Goal: Transaction & Acquisition: Purchase product/service

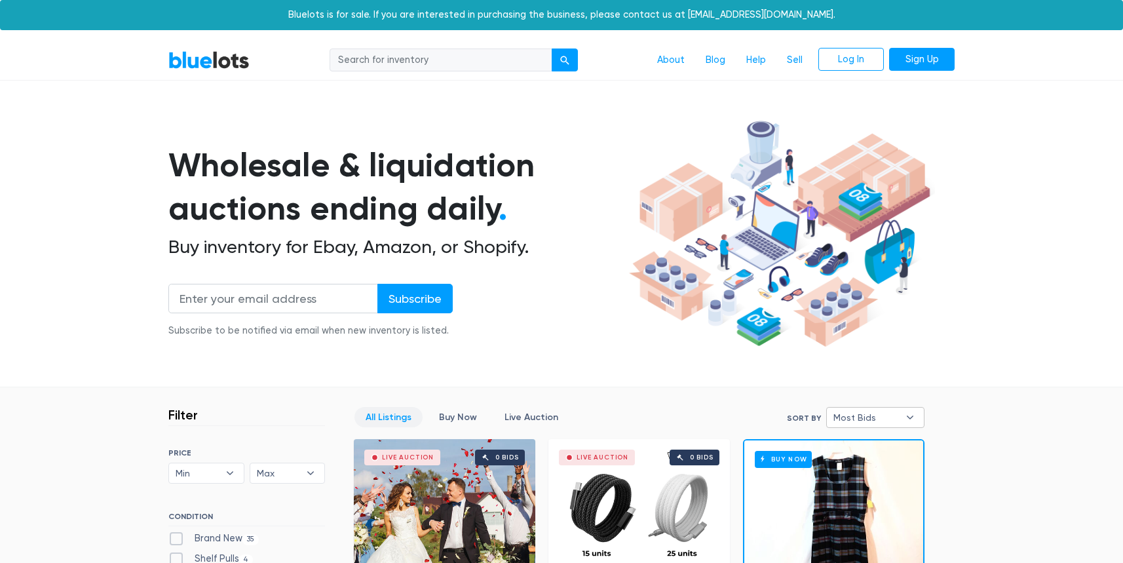
click at [863, 411] on span "Most Bids" at bounding box center [865, 417] width 65 height 20
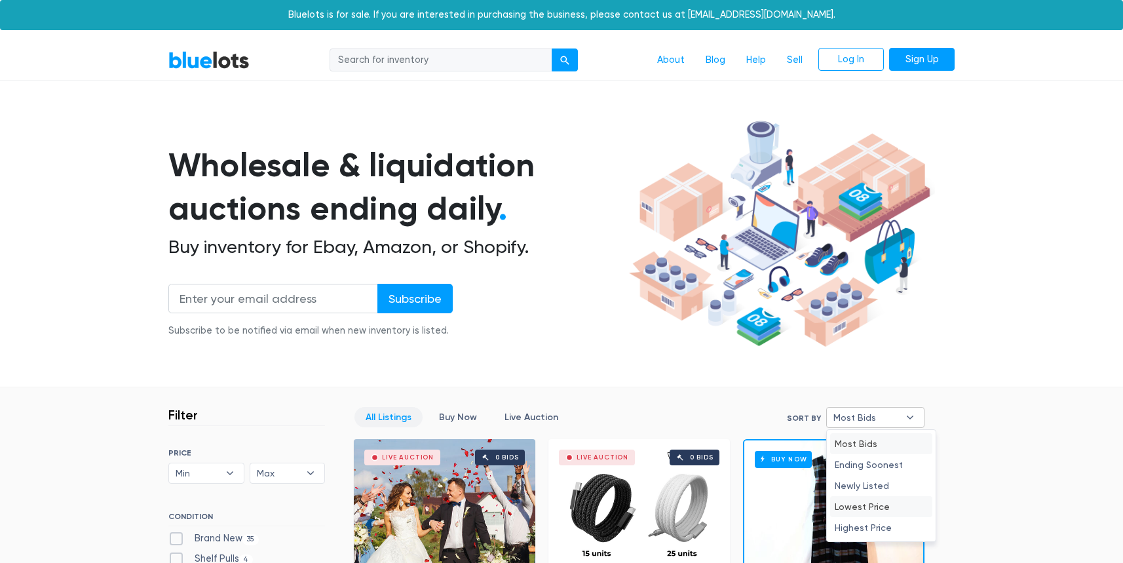
click at [876, 507] on li "Lowest Price" at bounding box center [881, 506] width 102 height 21
select select "lowest_price"
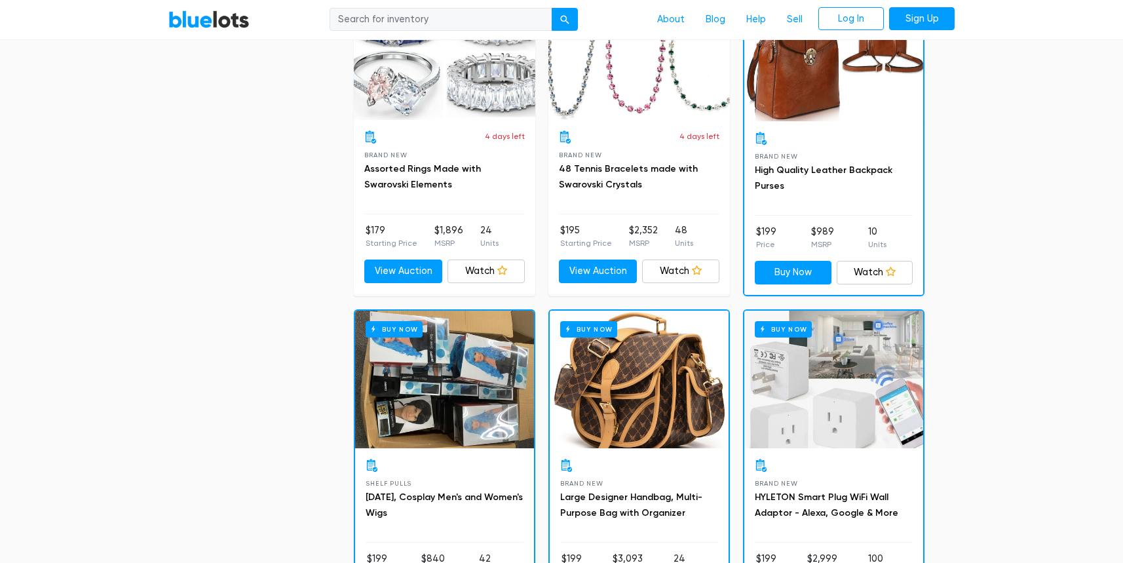
scroll to position [3234, 0]
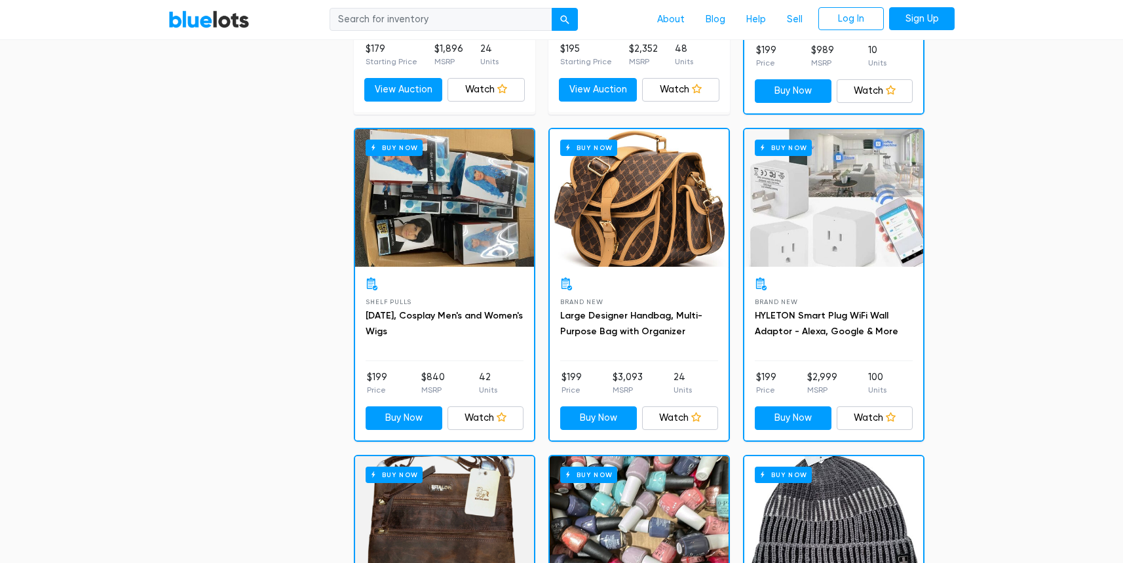
click at [594, 202] on div "Buy Now" at bounding box center [638, 198] width 179 height 138
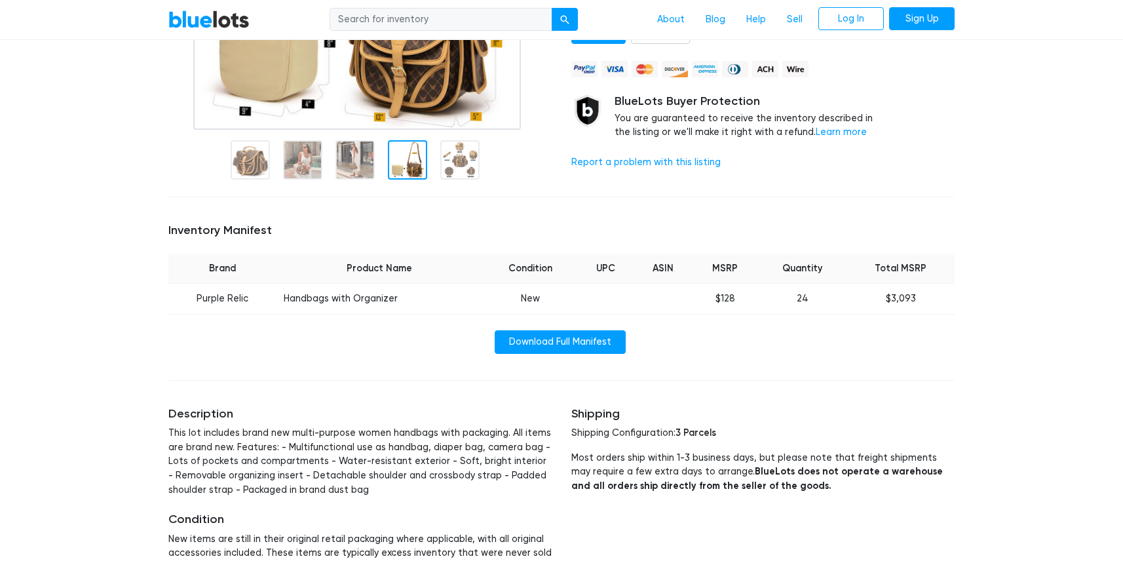
scroll to position [327, 0]
